Goal: Check status: Check status

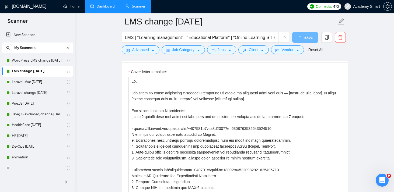
click at [100, 5] on link "Dashboard" at bounding box center [102, 6] width 25 height 5
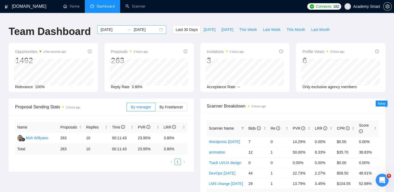
click at [115, 27] on input "[DATE]" at bounding box center [112, 30] width 25 height 6
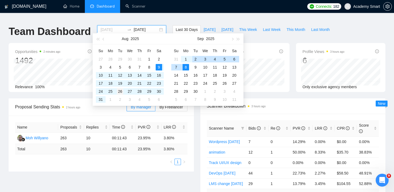
type input "[DATE]"
click at [120, 91] on div "26" at bounding box center [120, 91] width 6 height 6
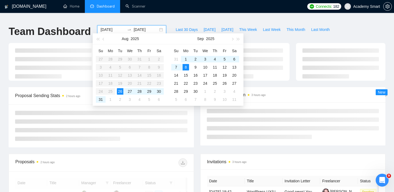
type input "[DATE]"
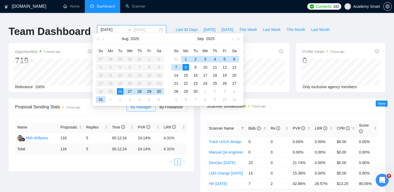
click at [186, 67] on div "8" at bounding box center [186, 67] width 6 height 6
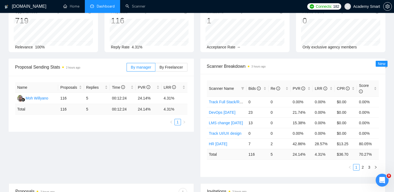
scroll to position [41, 0]
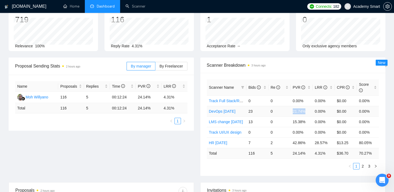
copy tr "21.74%"
drag, startPoint x: 289, startPoint y: 108, endPoint x: 306, endPoint y: 108, distance: 17.0
click at [306, 108] on tr "DevOps [DATE] 23 0 21.74% 0.00% $0.00 0.00%" at bounding box center [293, 111] width 172 height 11
copy tr "15.38%"
drag, startPoint x: 288, startPoint y: 119, endPoint x: 308, endPoint y: 119, distance: 19.1
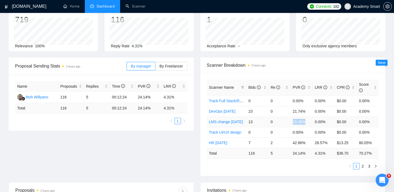
click at [308, 119] on tr "LMS change [DATE] 13 0 15.38% 0.00% $0.00 0.00%" at bounding box center [293, 122] width 172 height 11
copy tr "42.86%"
drag, startPoint x: 289, startPoint y: 140, endPoint x: 308, endPoint y: 140, distance: 18.3
click at [308, 140] on tr "HR [DATE] 7 2 42.86% 28.57% $13.25 80.05%" at bounding box center [293, 143] width 172 height 11
copy td "28.57%"
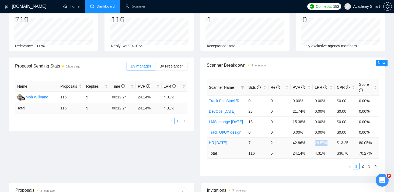
drag, startPoint x: 330, startPoint y: 140, endPoint x: 314, endPoint y: 139, distance: 16.5
click at [314, 139] on td "28.57%" at bounding box center [324, 143] width 22 height 11
click at [364, 163] on link "2" at bounding box center [363, 166] width 6 height 6
copy td "11.11%"
drag, startPoint x: 291, startPoint y: 109, endPoint x: 310, endPoint y: 109, distance: 18.6
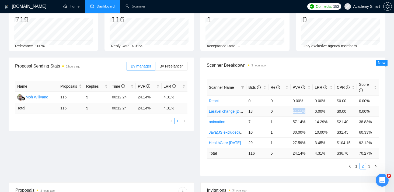
click at [310, 109] on td "11.11%" at bounding box center [302, 111] width 22 height 11
copy tr "30.00%"
drag, startPoint x: 288, startPoint y: 129, endPoint x: 307, endPoint y: 128, distance: 18.6
click at [307, 128] on tr "Java(JS excluded)change [DATE] 10 1 30.00% 10.00% $31.45 60.33%" at bounding box center [293, 132] width 172 height 11
copy tr "10.00%"
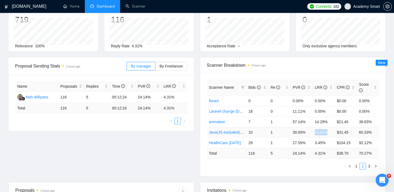
drag, startPoint x: 317, startPoint y: 129, endPoint x: 330, endPoint y: 129, distance: 12.7
click at [330, 129] on tr "Java(JS excluded)change [DATE] 10 1 30.00% 10.00% $31.45 60.33%" at bounding box center [293, 132] width 172 height 11
copy td "27.59%"
drag, startPoint x: 291, startPoint y: 139, endPoint x: 309, endPoint y: 139, distance: 18.3
click at [309, 139] on td "27.59%" at bounding box center [302, 143] width 22 height 11
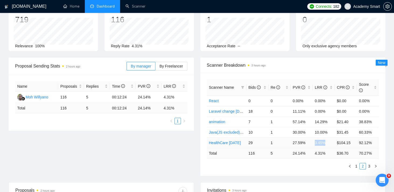
copy tr "3.45%"
drag, startPoint x: 311, startPoint y: 139, endPoint x: 326, endPoint y: 139, distance: 14.8
click at [326, 139] on tr "HealthCare [DATE] 29 1 27.59% 3.45% $104.15 92.12%" at bounding box center [293, 143] width 172 height 11
click at [369, 163] on link "3" at bounding box center [369, 166] width 6 height 6
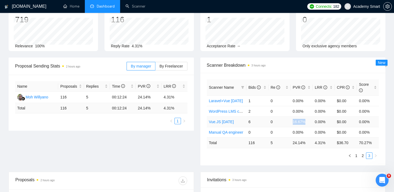
copy td "16.67%"
drag, startPoint x: 291, startPoint y: 119, endPoint x: 310, endPoint y: 119, distance: 19.4
click at [310, 119] on td "16.67%" at bounding box center [302, 122] width 22 height 11
